Goal: Check status

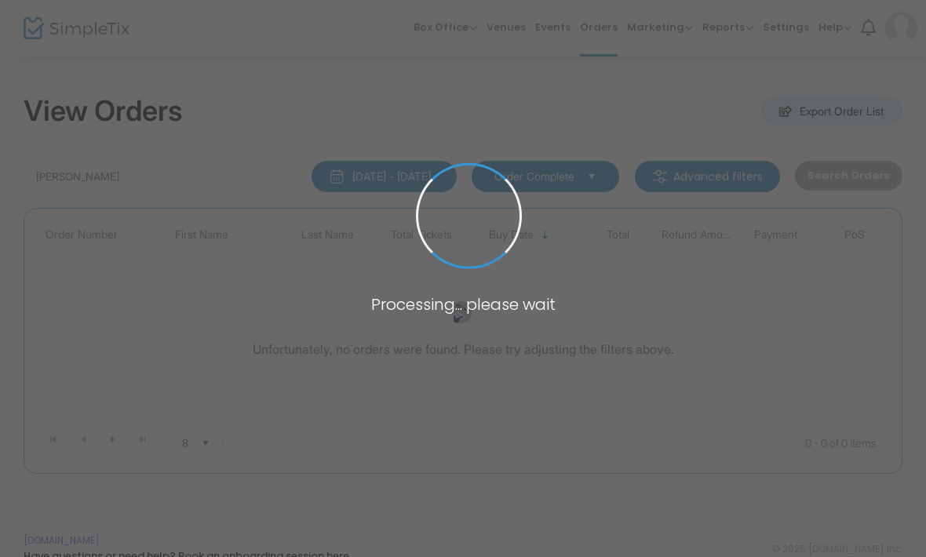
click at [203, 158] on span at bounding box center [463, 278] width 926 height 557
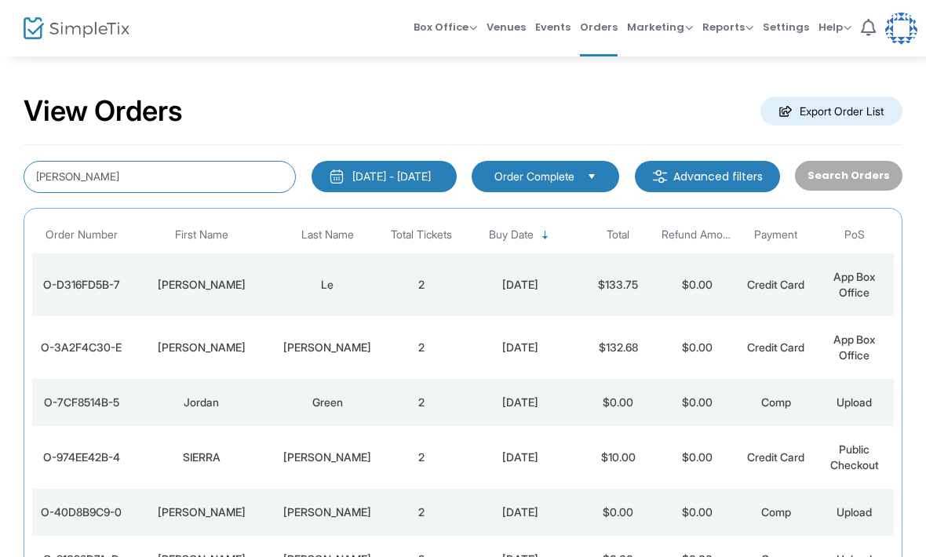
click at [64, 173] on input "[PERSON_NAME]" at bounding box center [160, 177] width 272 height 32
click at [56, 169] on input "[PERSON_NAME]" at bounding box center [160, 177] width 272 height 32
click at [55, 168] on input "[PERSON_NAME]" at bounding box center [160, 177] width 272 height 32
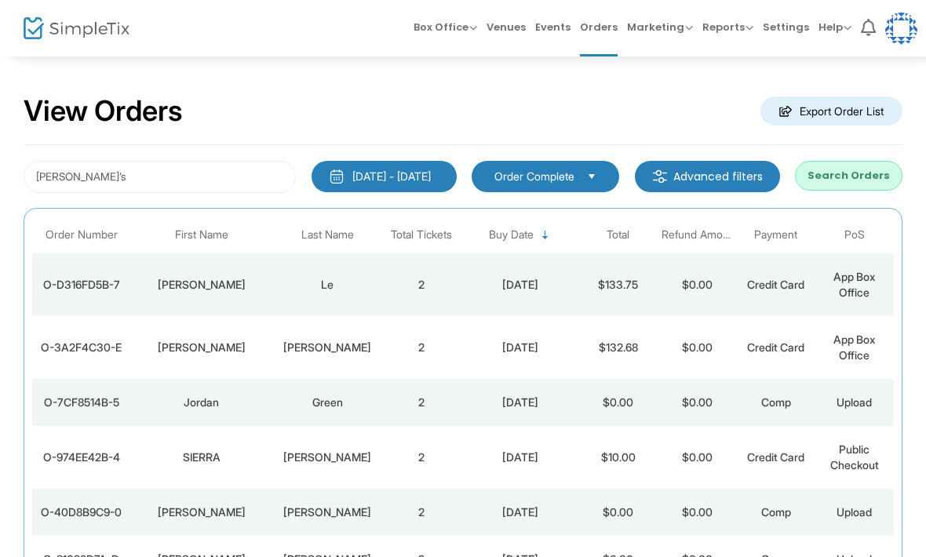
click at [864, 173] on button "Search Orders" at bounding box center [848, 176] width 107 height 30
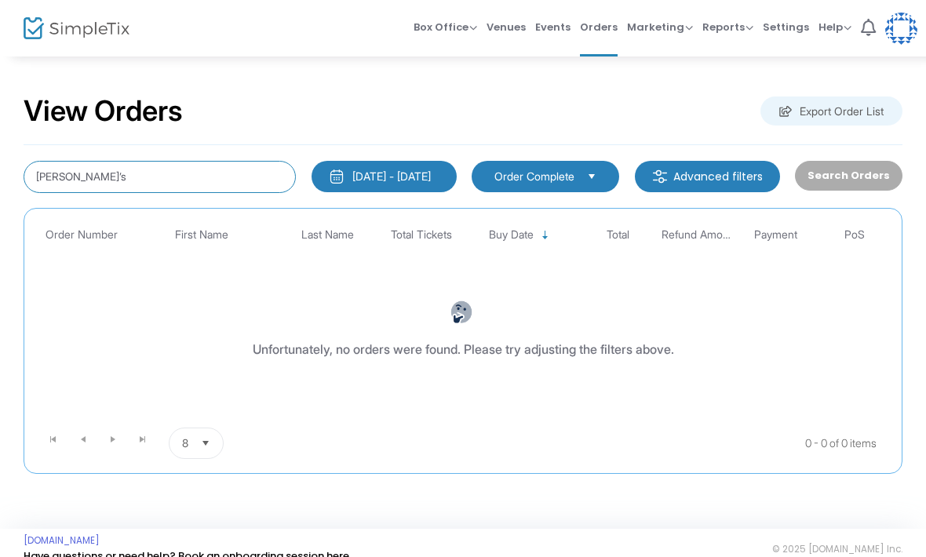
click at [169, 184] on input "[PERSON_NAME]’s" at bounding box center [160, 177] width 272 height 32
type input "[PERSON_NAME]"
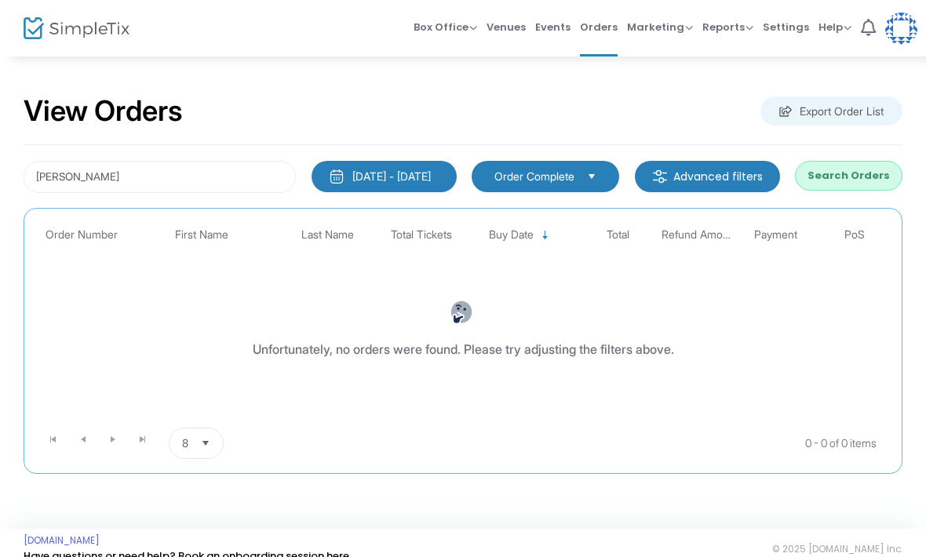
click at [847, 168] on button "Search Orders" at bounding box center [848, 176] width 107 height 30
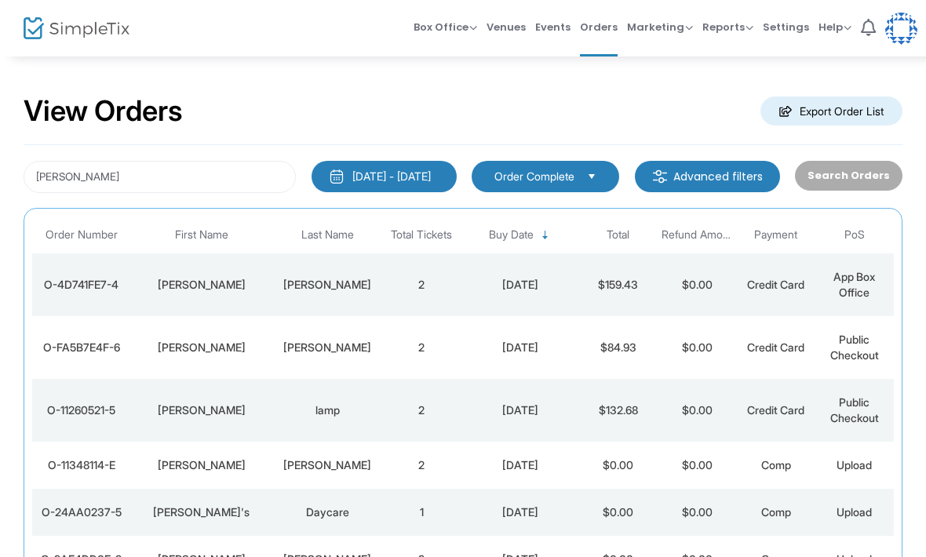
scroll to position [40, 0]
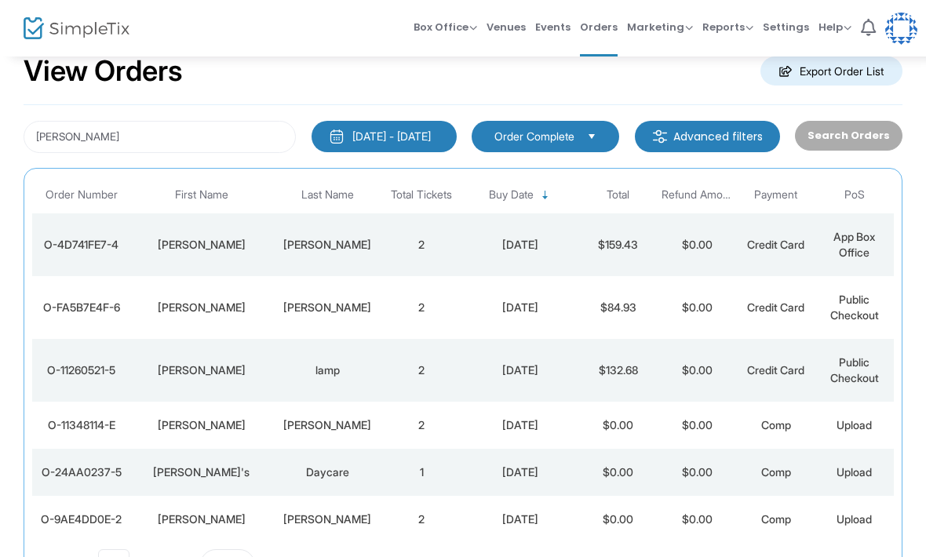
click at [749, 464] on div "Comp" at bounding box center [775, 472] width 71 height 16
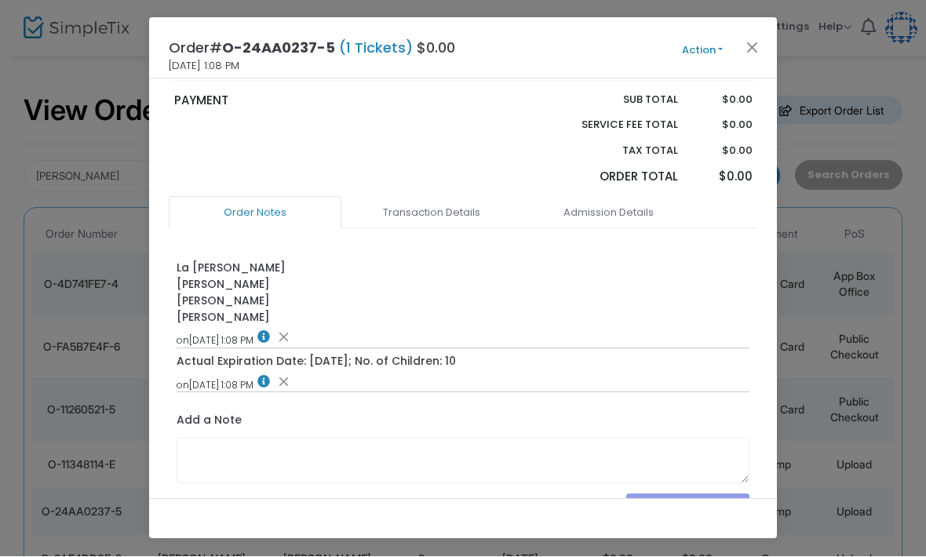
scroll to position [249, 0]
click at [467, 196] on link "Transaction Details" at bounding box center [431, 212] width 173 height 33
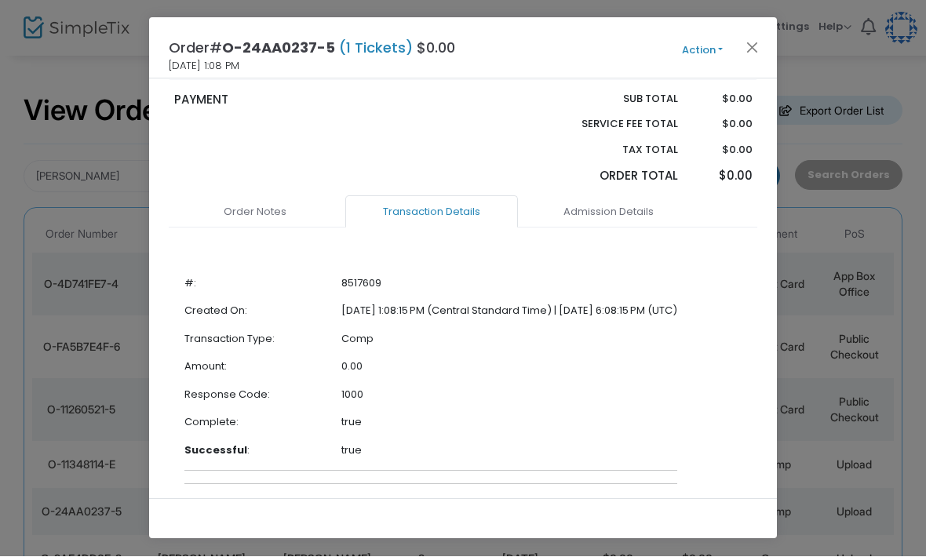
click at [645, 196] on link "Admission Details" at bounding box center [608, 212] width 173 height 33
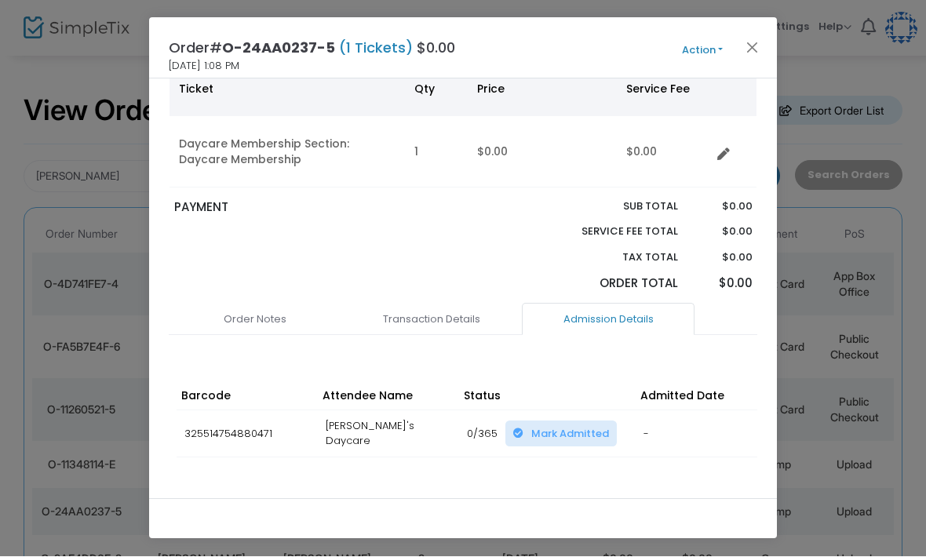
click at [265, 304] on link "Order Notes" at bounding box center [255, 320] width 173 height 33
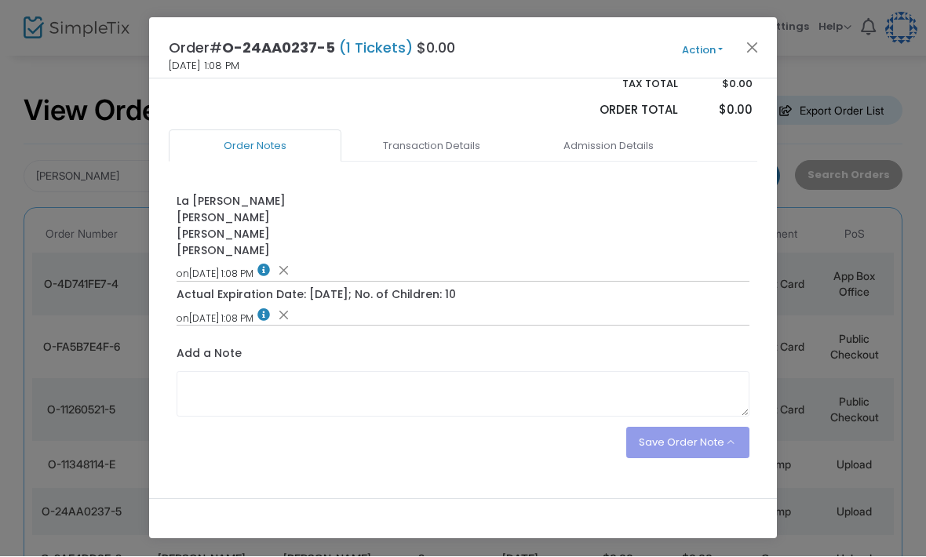
scroll to position [314, 0]
click at [715, 43] on button "Action" at bounding box center [702, 50] width 94 height 17
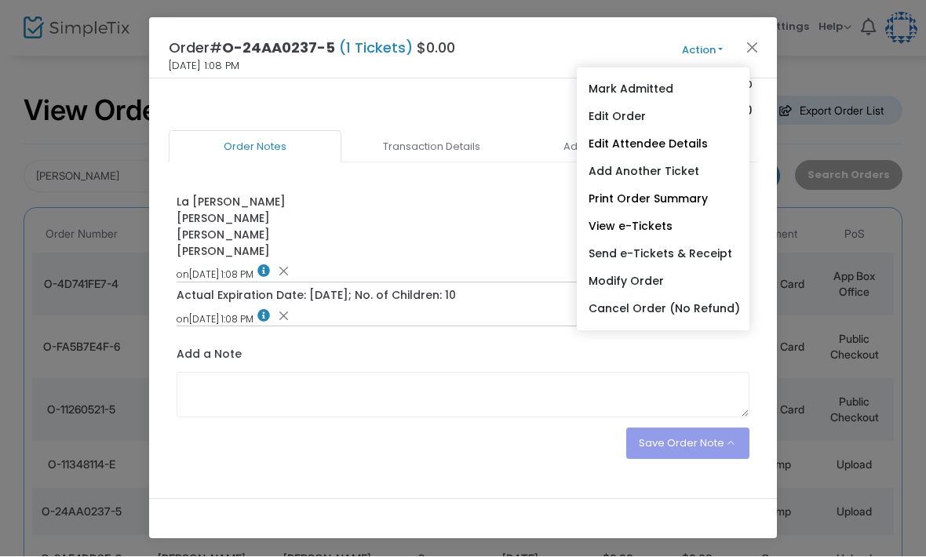
click at [679, 145] on link "Edit Attendee Details" at bounding box center [663, 144] width 173 height 27
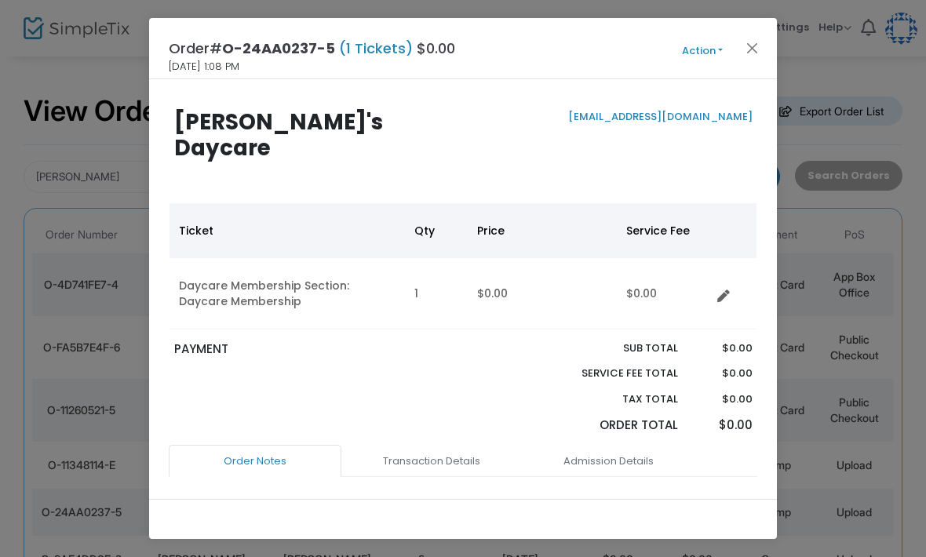
scroll to position [0, 0]
